Goal: Transaction & Acquisition: Purchase product/service

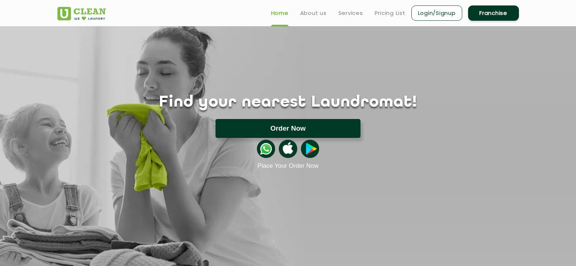
click at [295, 129] on button "Order Now" at bounding box center [287, 128] width 145 height 19
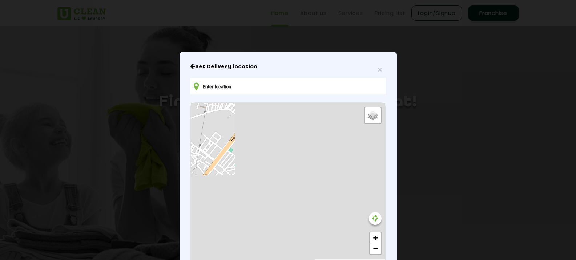
type input "D-15, Kunadi, Electricity Board Area, Kota, Rajasthan 324008, India"
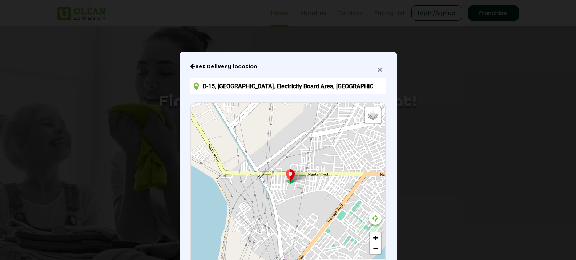
click at [378, 72] on span "×" at bounding box center [380, 69] width 4 height 8
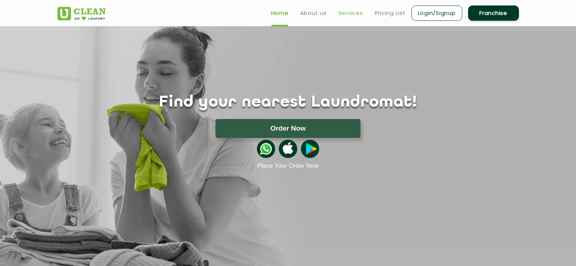
click at [348, 14] on link "Services" at bounding box center [350, 13] width 25 height 9
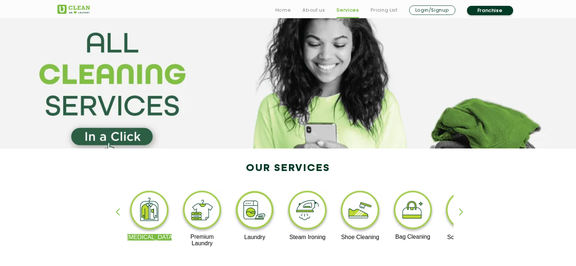
scroll to position [36, 0]
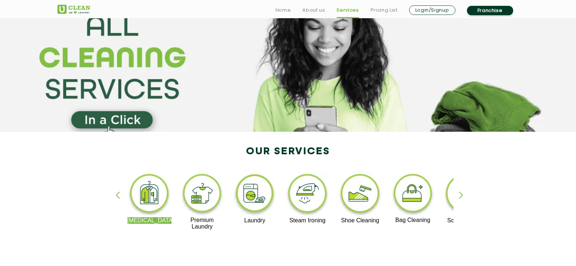
click at [459, 194] on div "button" at bounding box center [464, 201] width 11 height 20
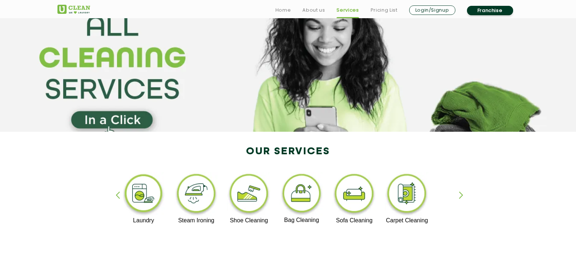
click at [461, 195] on div "button" at bounding box center [464, 201] width 11 height 20
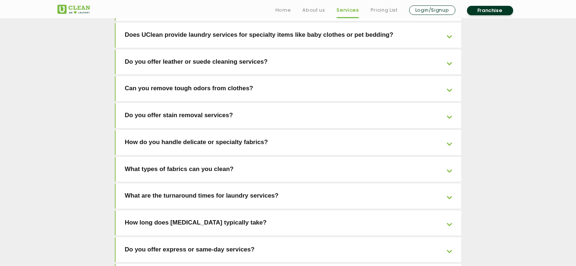
scroll to position [1658, 0]
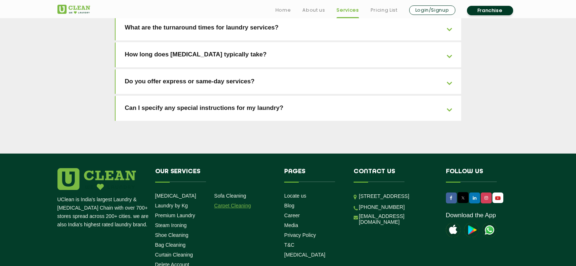
click at [240, 202] on link "Carpet Cleaning" at bounding box center [232, 205] width 37 height 6
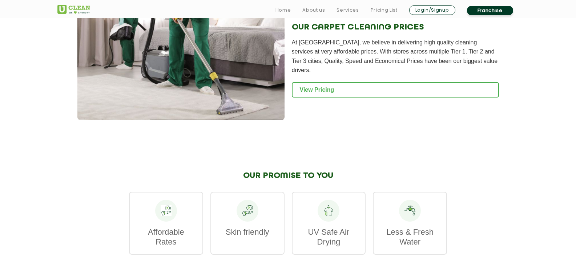
scroll to position [763, 0]
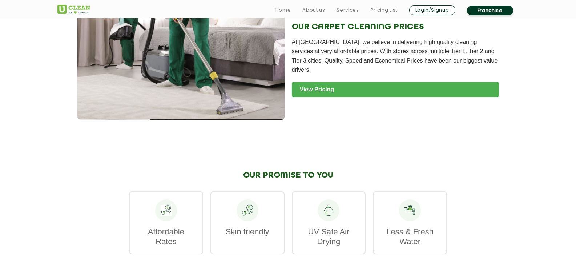
click at [330, 83] on link "View Pricing" at bounding box center [395, 89] width 207 height 15
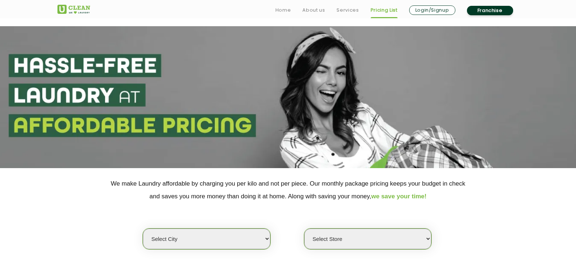
scroll to position [109, 0]
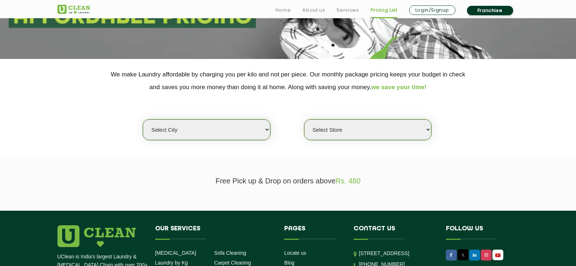
click at [238, 134] on select "Select city [GEOGRAPHIC_DATA] [GEOGRAPHIC_DATA] [GEOGRAPHIC_DATA] [GEOGRAPHIC_D…" at bounding box center [206, 129] width 127 height 21
select select "202"
click at [143, 119] on select "Select city [GEOGRAPHIC_DATA] [GEOGRAPHIC_DATA] [GEOGRAPHIC_DATA] [GEOGRAPHIC_D…" at bounding box center [206, 129] width 127 height 21
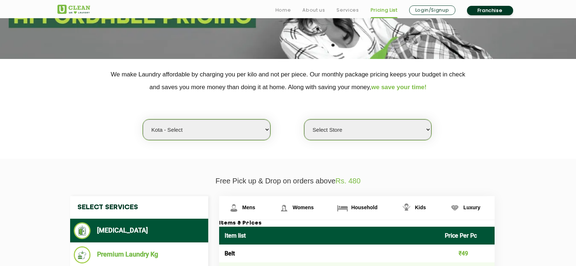
click at [355, 131] on select "Select Store [GEOGRAPHIC_DATA]" at bounding box center [367, 129] width 127 height 21
select select "598"
click at [304, 119] on select "Select Store [GEOGRAPHIC_DATA]" at bounding box center [367, 129] width 127 height 21
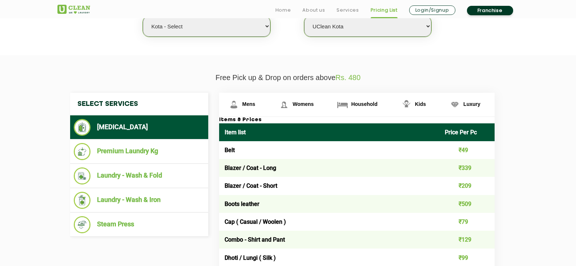
scroll to position [254, 0]
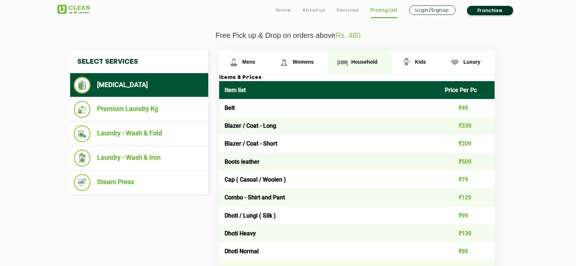
click at [370, 65] on span "Household" at bounding box center [364, 62] width 26 height 6
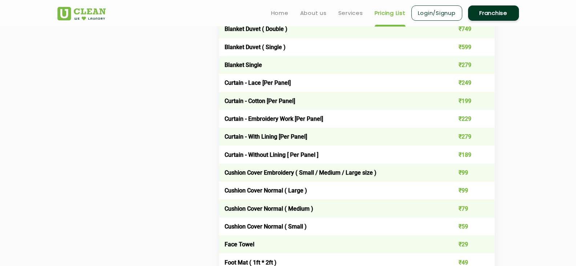
scroll to position [581, 0]
